Goal: Task Accomplishment & Management: Use online tool/utility

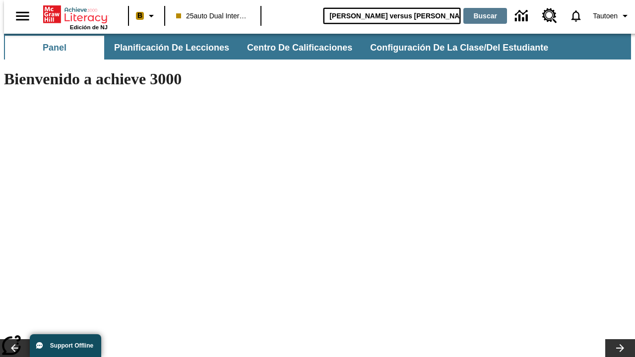
type input "Miguel Ángel versus Leonardo"
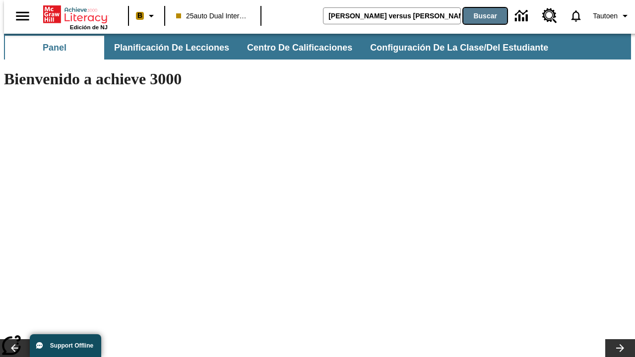
click at [478, 16] on button "Buscar" at bounding box center [485, 16] width 44 height 16
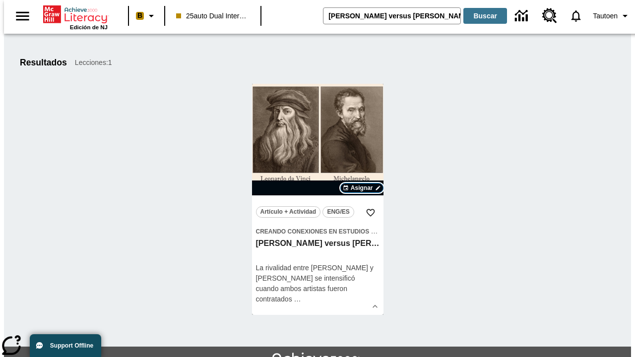
click at [361, 188] on span "Asignar" at bounding box center [362, 187] width 22 height 9
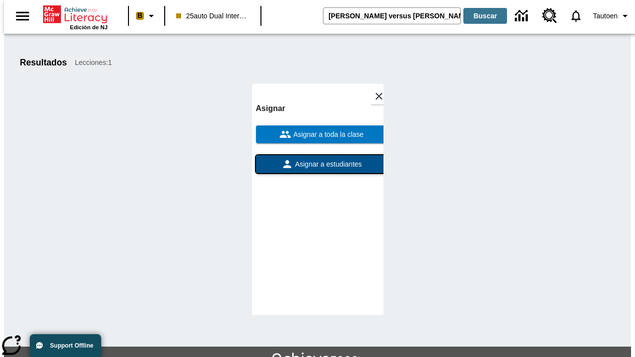
click at [317, 164] on span "Asignar a estudiantes" at bounding box center [327, 164] width 69 height 10
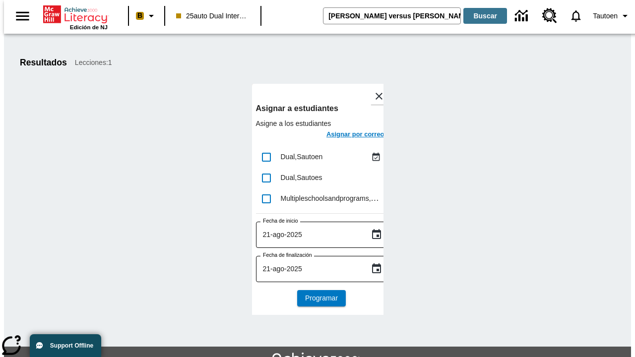
click at [266, 157] on input "lesson details" at bounding box center [266, 157] width 21 height 21
checkbox input "true"
click at [346, 135] on h6 "Asignar por correo" at bounding box center [355, 134] width 58 height 11
